Goal: Register for event/course

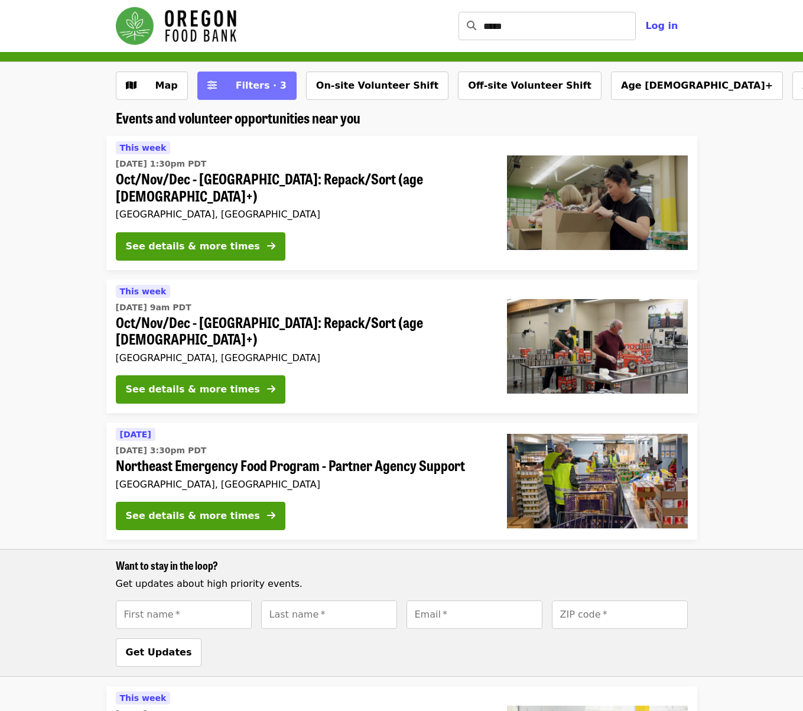
click at [258, 87] on span "Filters · 3" at bounding box center [261, 85] width 51 height 11
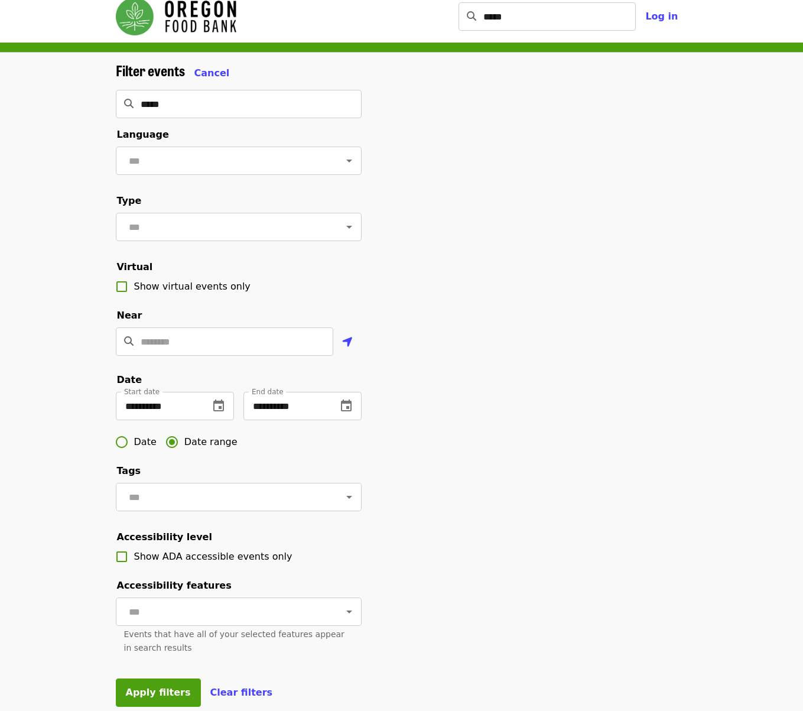
scroll to position [12, 0]
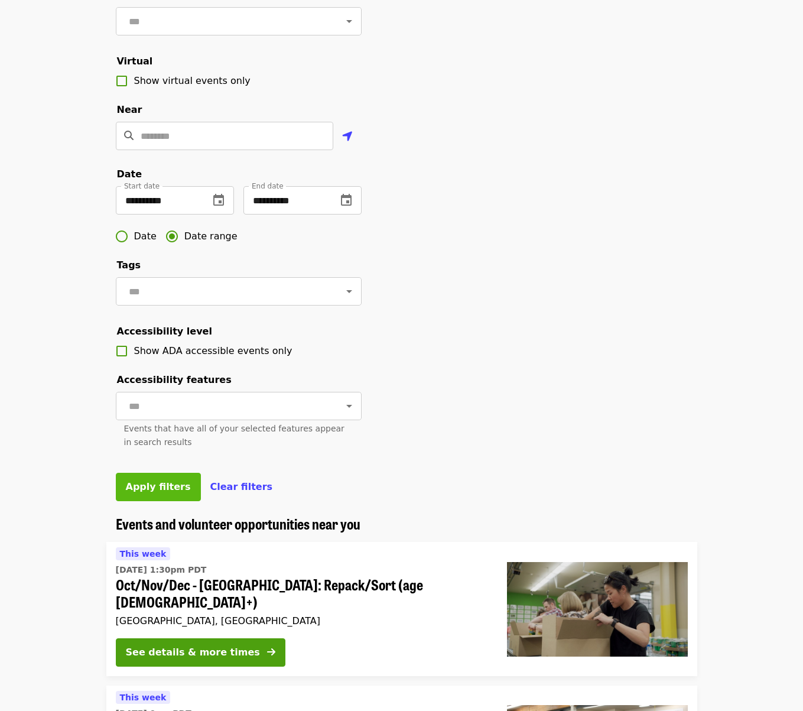
click at [148, 501] on button "Apply filters" at bounding box center [158, 487] width 85 height 28
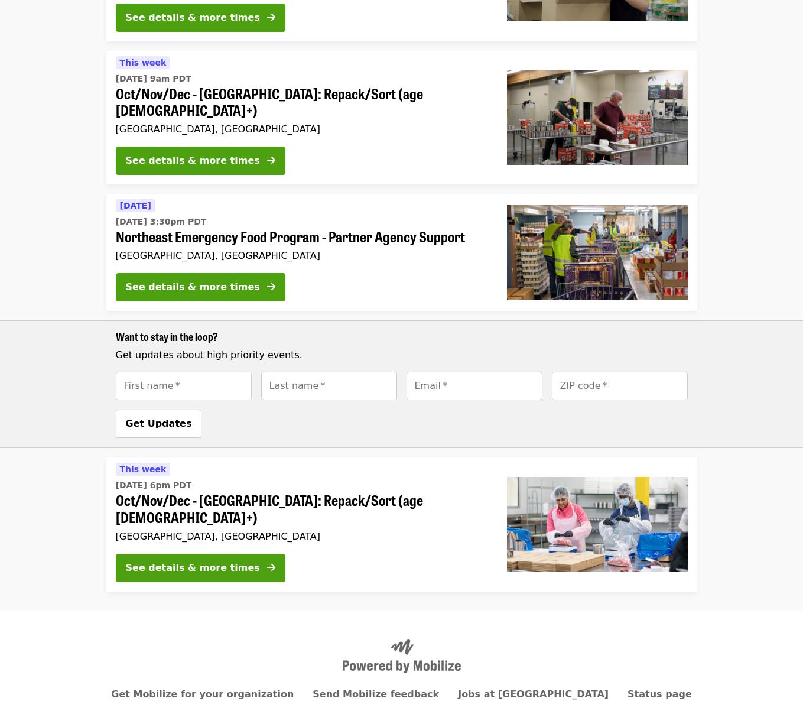
scroll to position [0, 0]
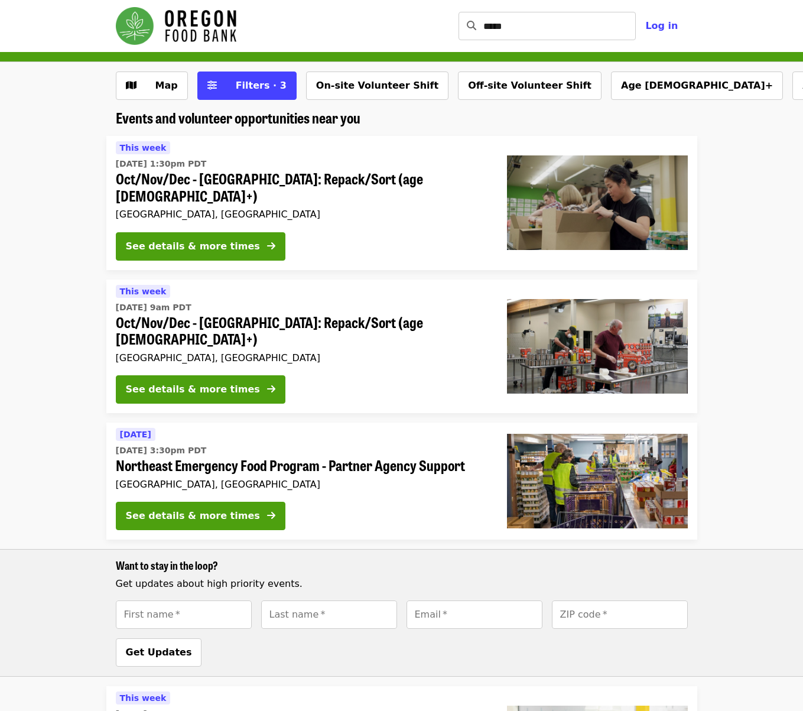
click at [205, 2] on nav "Skip to content ***** ​ Log in" at bounding box center [401, 26] width 591 height 52
click at [202, 26] on img "Main navigation" at bounding box center [176, 26] width 121 height 38
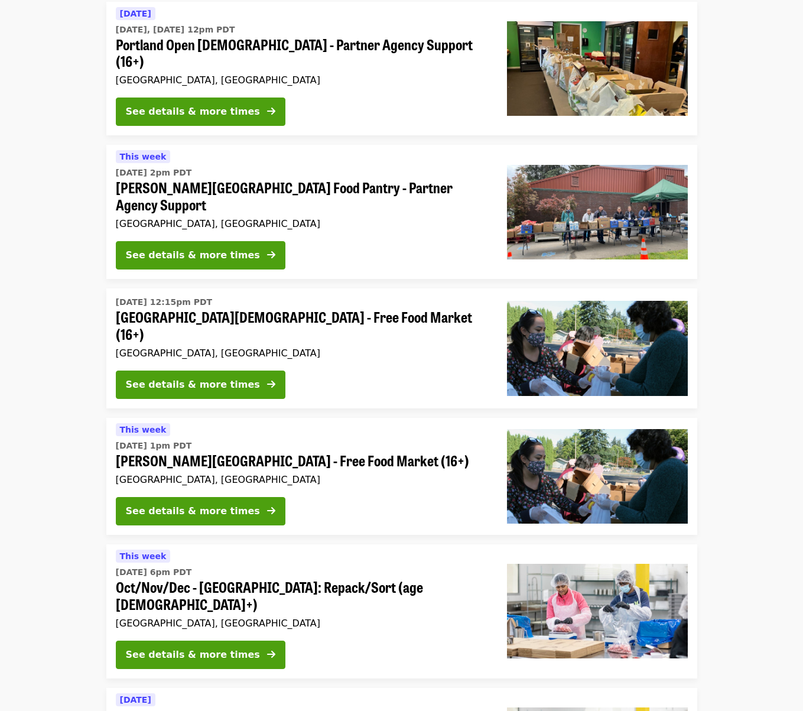
scroll to position [2842, 0]
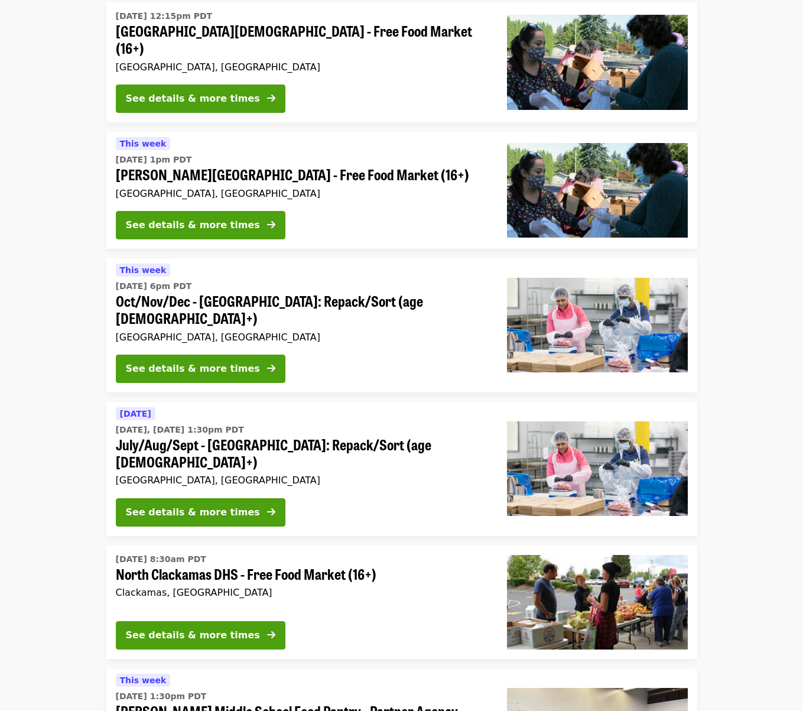
click at [277, 436] on span "July/Aug/Sept - [GEOGRAPHIC_DATA]: Repack/Sort (age [DEMOGRAPHIC_DATA]+)" at bounding box center [302, 453] width 372 height 34
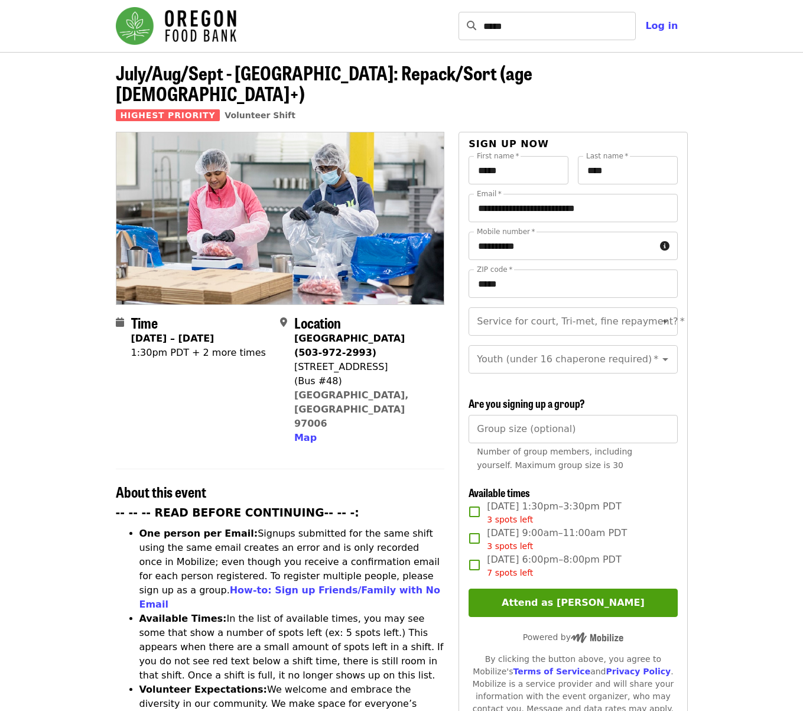
drag, startPoint x: 297, startPoint y: 348, endPoint x: 388, endPoint y: 344, distance: 91.7
click at [388, 360] on div "[STREET_ADDRESS]" at bounding box center [364, 367] width 141 height 14
click at [384, 360] on div "[STREET_ADDRESS]" at bounding box center [364, 367] width 141 height 14
drag, startPoint x: 376, startPoint y: 345, endPoint x: 295, endPoint y: 342, distance: 81.0
click at [295, 360] on div "[STREET_ADDRESS]" at bounding box center [364, 367] width 141 height 14
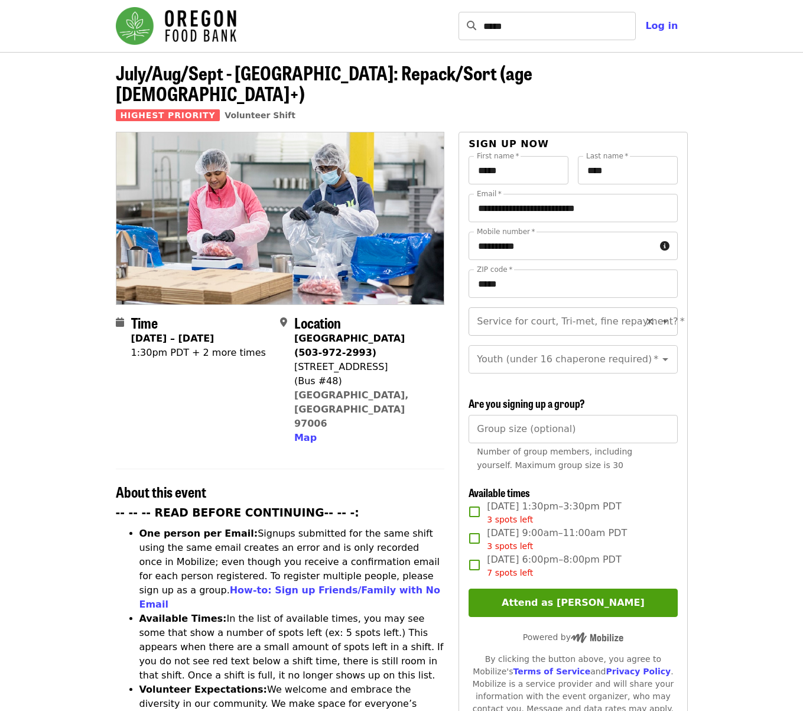
copy div "[STREET_ADDRESS]"
click at [147, 25] on img "Main navigation" at bounding box center [176, 26] width 121 height 38
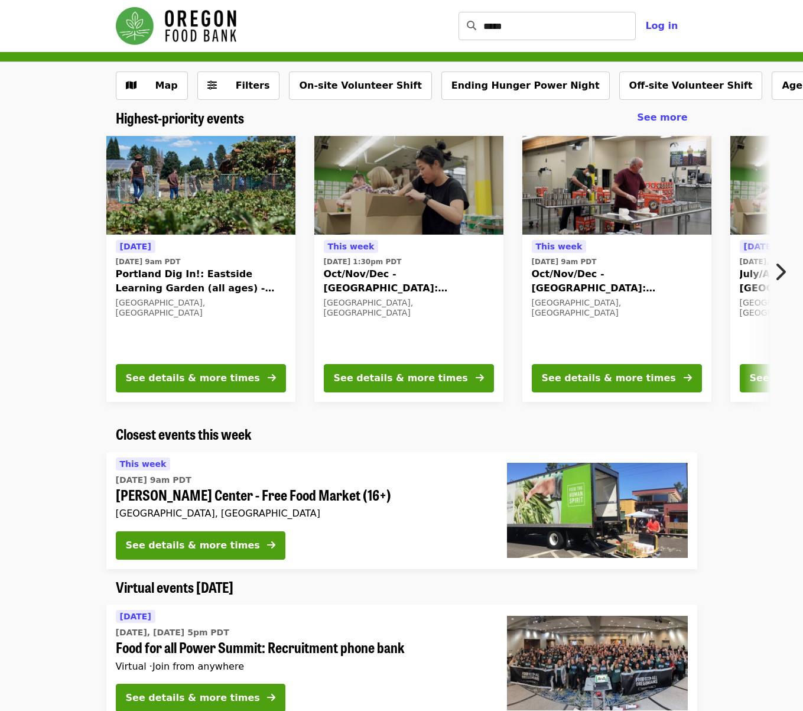
drag, startPoint x: 164, startPoint y: 20, endPoint x: 187, endPoint y: 15, distance: 24.2
click at [164, 20] on img "Main navigation" at bounding box center [176, 26] width 121 height 38
click at [137, 34] on img "Main navigation" at bounding box center [176, 26] width 121 height 38
